Goal: Task Accomplishment & Management: Use online tool/utility

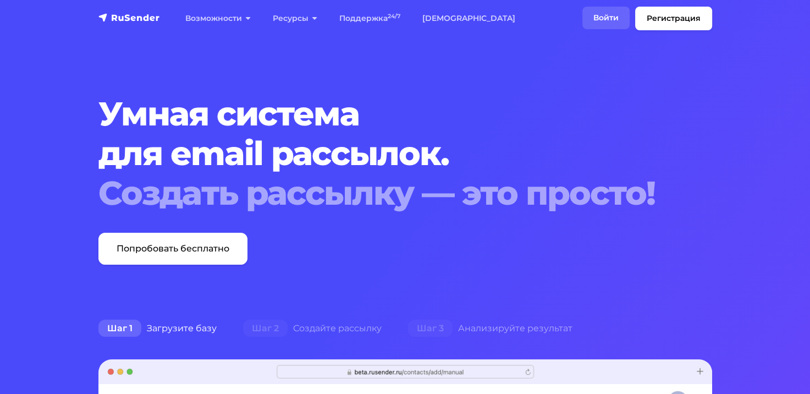
click at [600, 21] on link "Войти" at bounding box center [606, 18] width 47 height 23
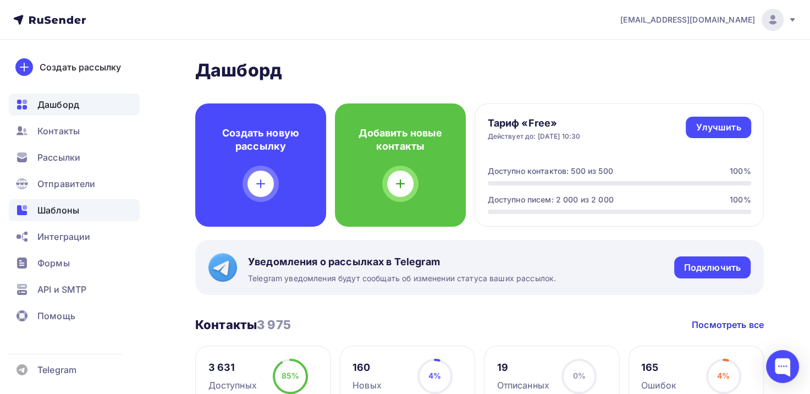
click at [81, 200] on div "Шаблоны" at bounding box center [74, 210] width 131 height 22
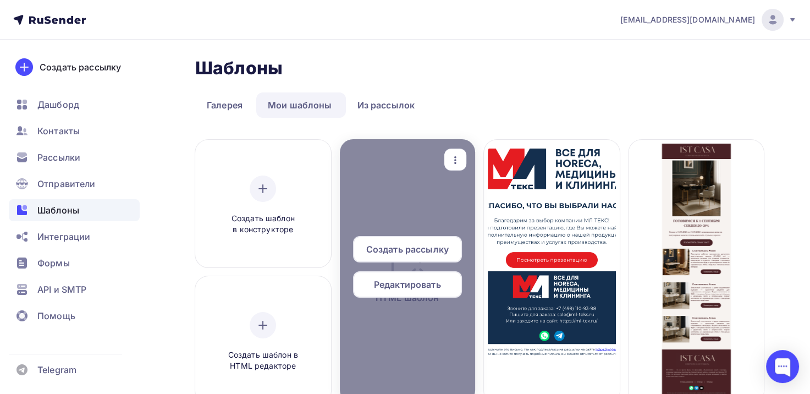
click at [415, 289] on span "Редактировать" at bounding box center [407, 284] width 67 height 13
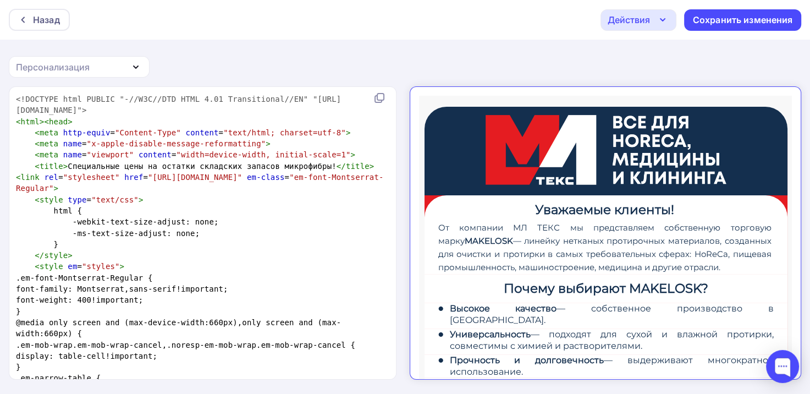
click at [283, 191] on span ""em-font-Montserrat-Regular"" at bounding box center [200, 183] width 368 height 20
type textarea "<!LOREMIP dolo SITAME "-//C5A//ELI SEDD 8.71 Eiusmodtempo//IN" "utla://etd.m3.a…"
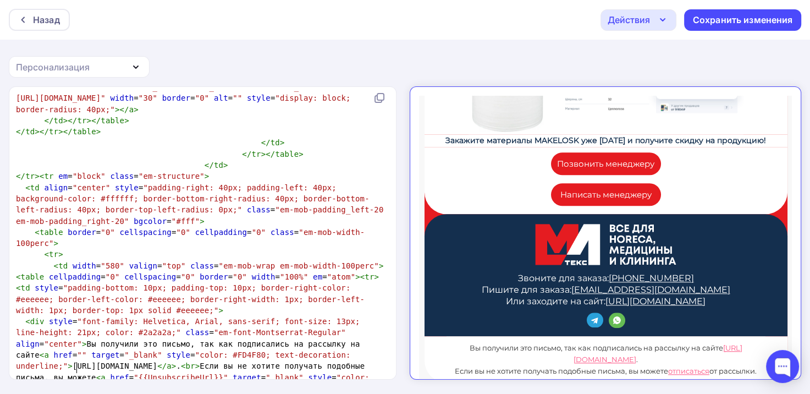
scroll to position [1136, 0]
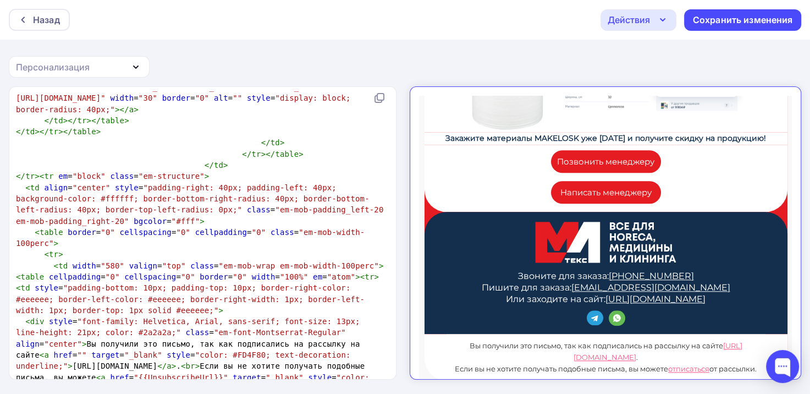
click at [656, 18] on icon "button" at bounding box center [662, 19] width 13 height 13
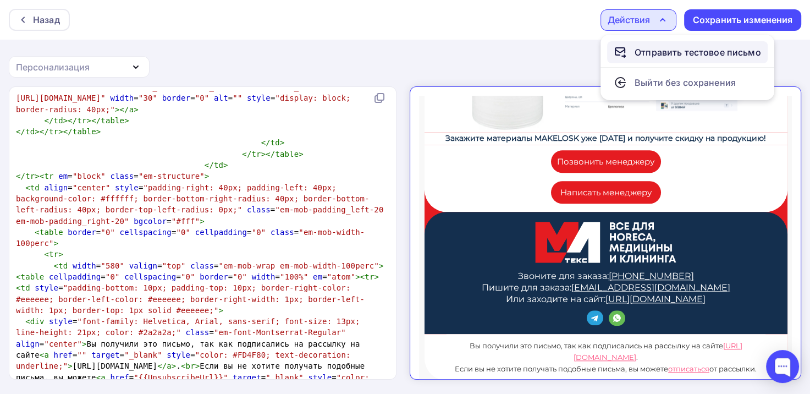
click at [677, 52] on div "Отправить тестовое письмо" at bounding box center [698, 52] width 127 height 13
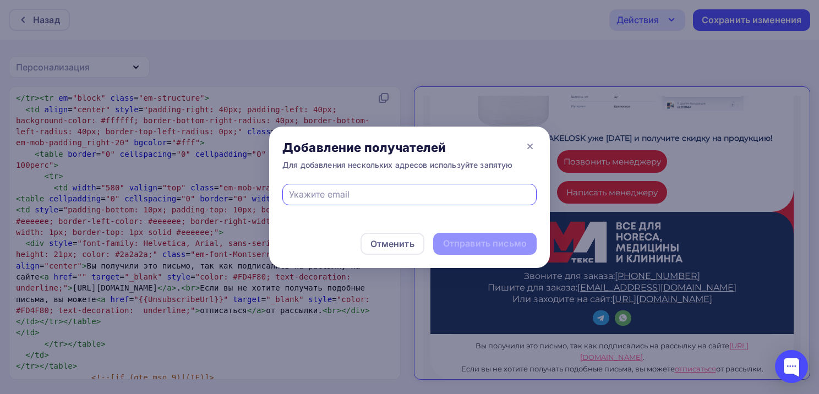
type input "[EMAIL_ADDRESS][DOMAIN_NAME]"
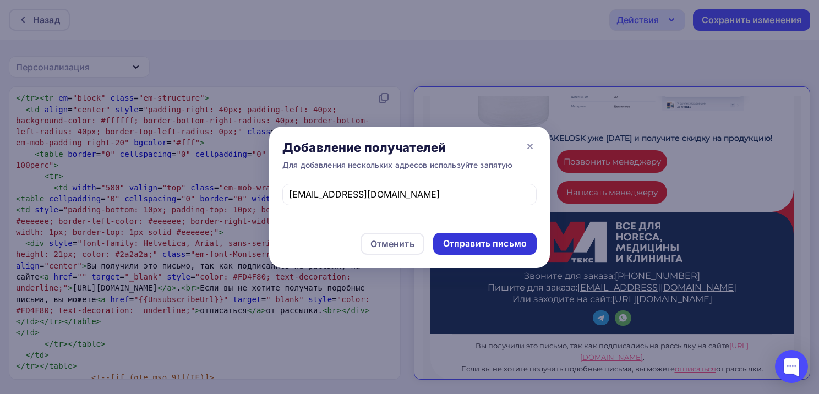
click at [472, 240] on div "Отправить письмо" at bounding box center [485, 243] width 84 height 13
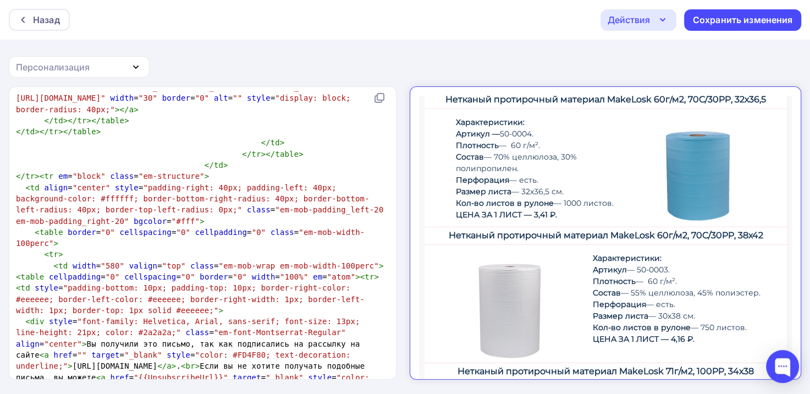
scroll to position [475, 0]
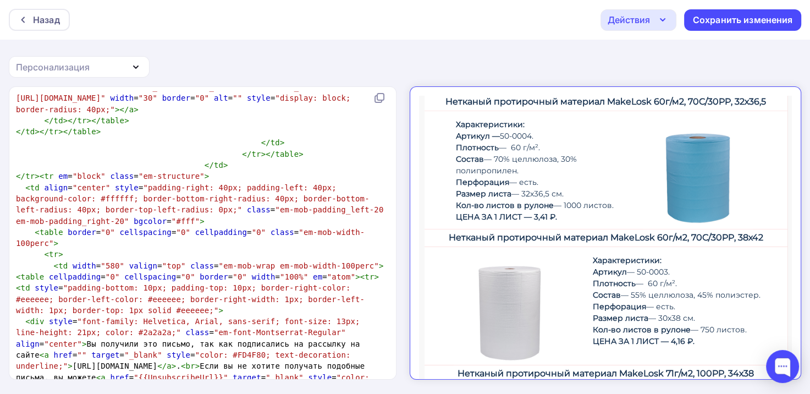
click at [647, 19] on div "Действия" at bounding box center [629, 19] width 42 height 13
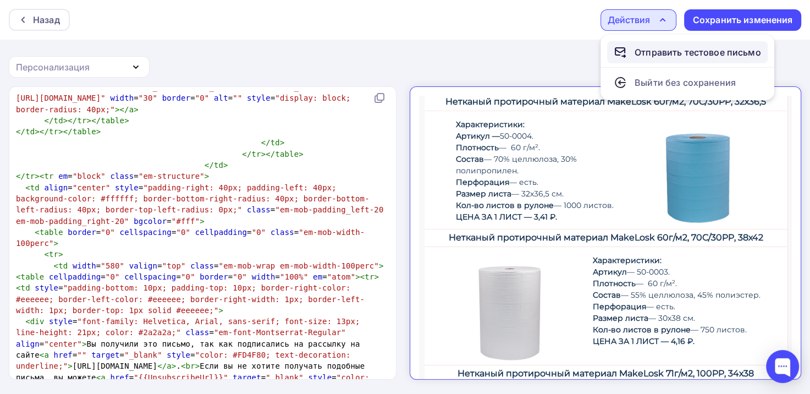
click at [634, 50] on div "Отправить тестовое письмо" at bounding box center [687, 52] width 147 height 13
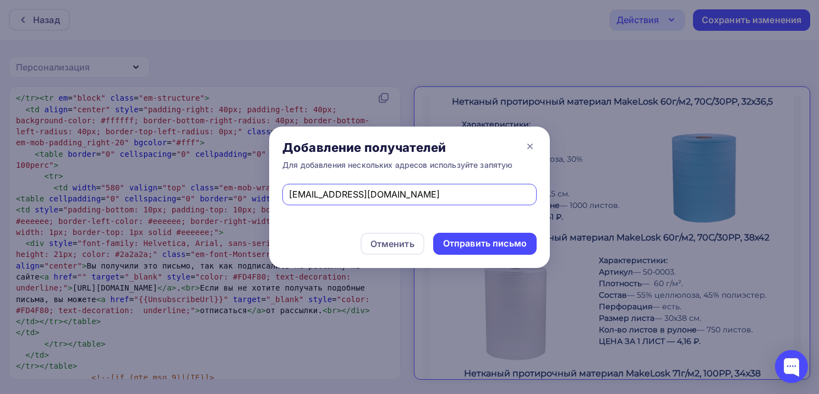
click at [411, 198] on input "[EMAIL_ADDRESS][DOMAIN_NAME]" at bounding box center [410, 194] width 242 height 13
drag, startPoint x: 396, startPoint y: 200, endPoint x: 124, endPoint y: 197, distance: 271.8
click at [124, 197] on div "Добавление получателей Для добавления нескольких адресов используйте запятую [E…" at bounding box center [409, 197] width 819 height 394
type input "[EMAIL_ADDRESS][DOMAIN_NAME]"
click at [492, 242] on div "Отправить письмо" at bounding box center [485, 243] width 84 height 13
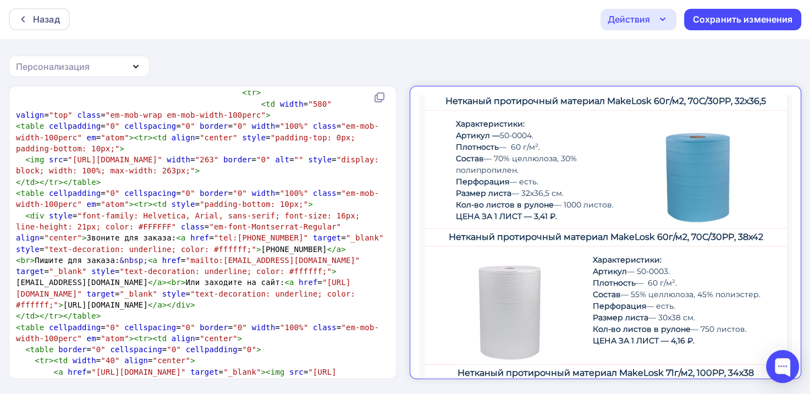
scroll to position [0, 0]
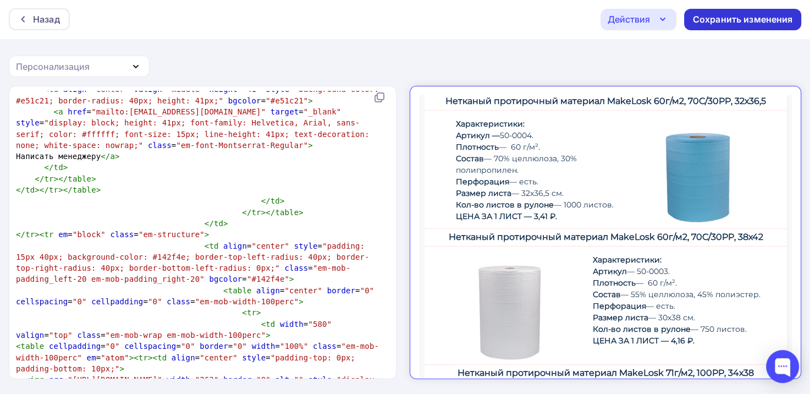
click at [732, 22] on div "Сохранить изменения" at bounding box center [743, 19] width 100 height 13
